Goal: Transaction & Acquisition: Purchase product/service

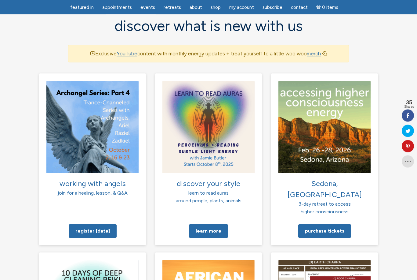
scroll to position [404, 0]
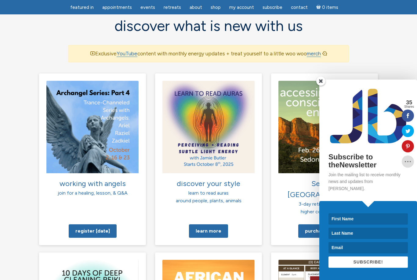
click at [325, 114] on img at bounding box center [368, 116] width 86 height 64
click at [325, 86] on span at bounding box center [321, 80] width 9 height 9
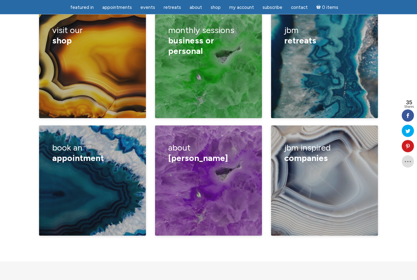
scroll to position [1015, 0]
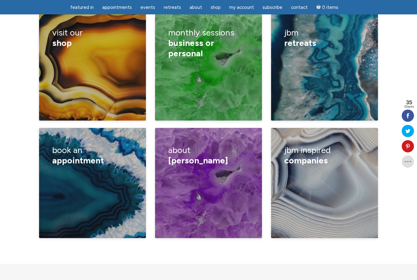
click at [116, 170] on div "Book a lecture/ private class How I read Half hour reading One hour reading Can…" at bounding box center [92, 194] width 81 height 48
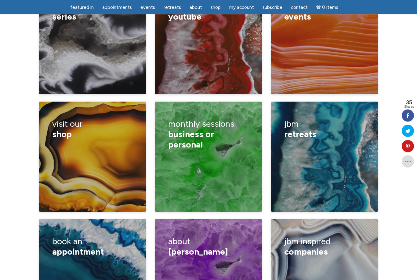
scroll to position [923, 0]
click at [105, 144] on div "guided meditations products videos woo woo merch sharables [PERSON_NAME]’s amaz…" at bounding box center [92, 168] width 81 height 48
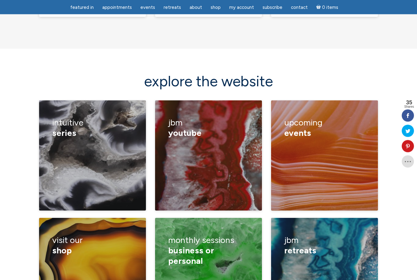
scroll to position [807, 0]
click at [209, 142] on div "Membership Videos Community Monthly Energy Updates" at bounding box center [208, 160] width 81 height 36
click at [115, 145] on link "Videos" at bounding box center [108, 148] width 14 height 6
